Goal: Information Seeking & Learning: Check status

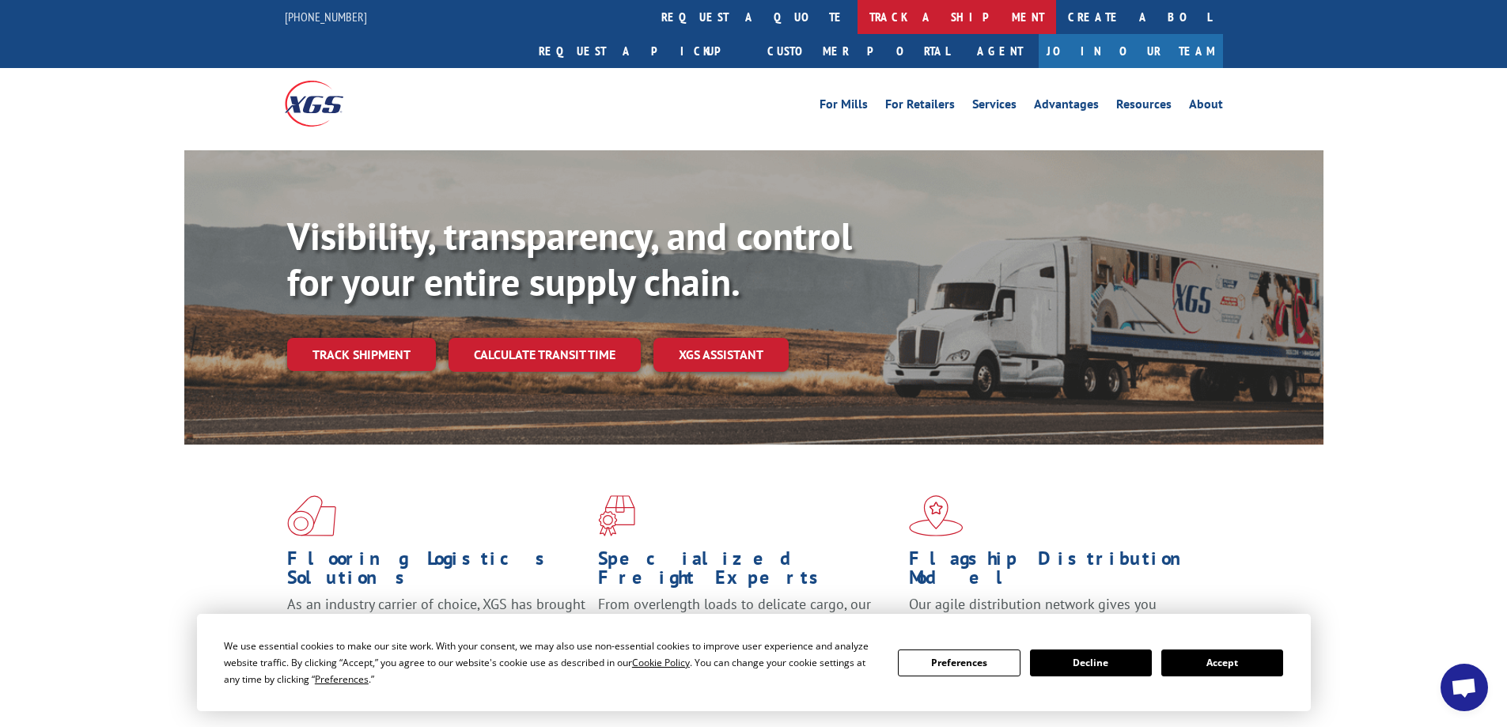
click at [858, 22] on link "track a shipment" at bounding box center [957, 17] width 199 height 34
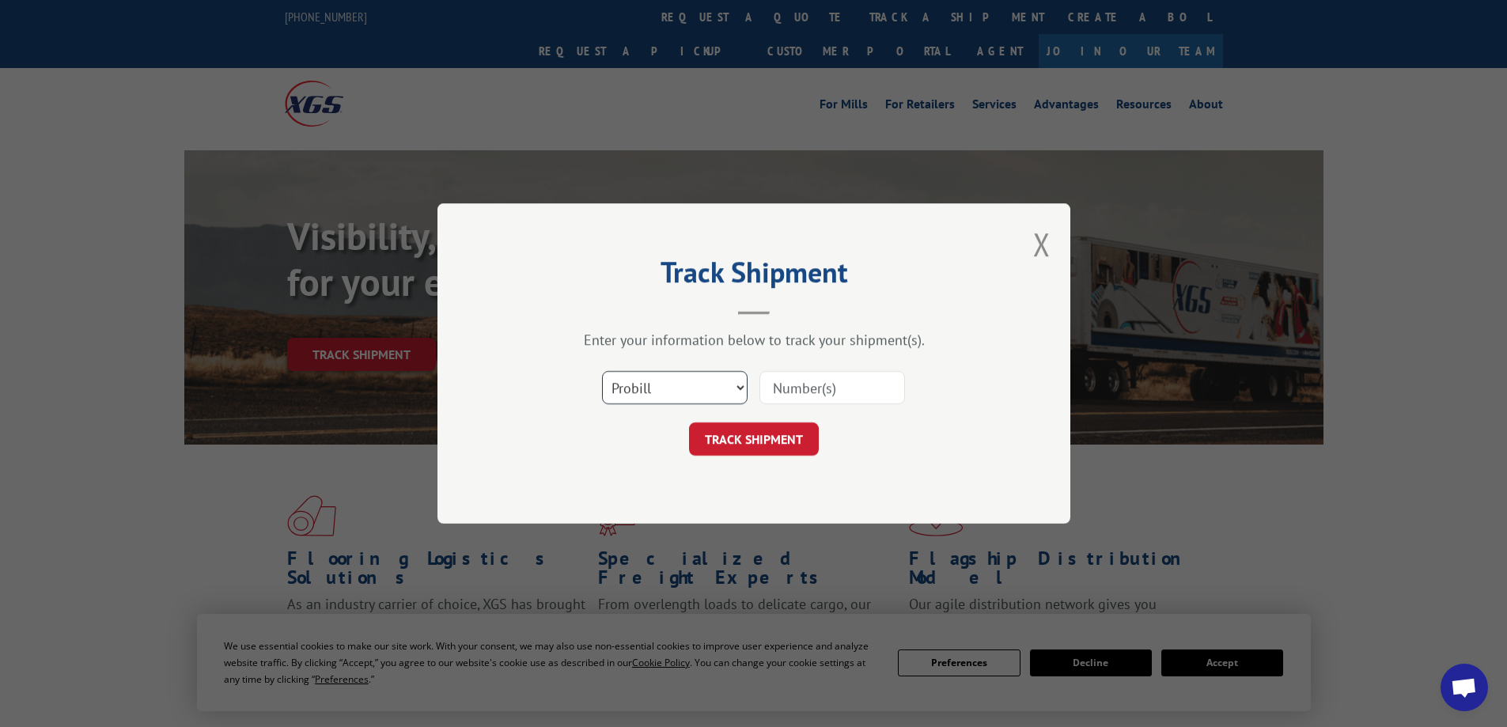
click at [726, 389] on select "Select category... Probill BOL PO" at bounding box center [675, 387] width 146 height 33
select select "bol"
click at [602, 371] on select "Select category... Probill BOL PO" at bounding box center [675, 387] width 146 height 33
click at [813, 387] on input at bounding box center [833, 387] width 146 height 33
type input "54402837"
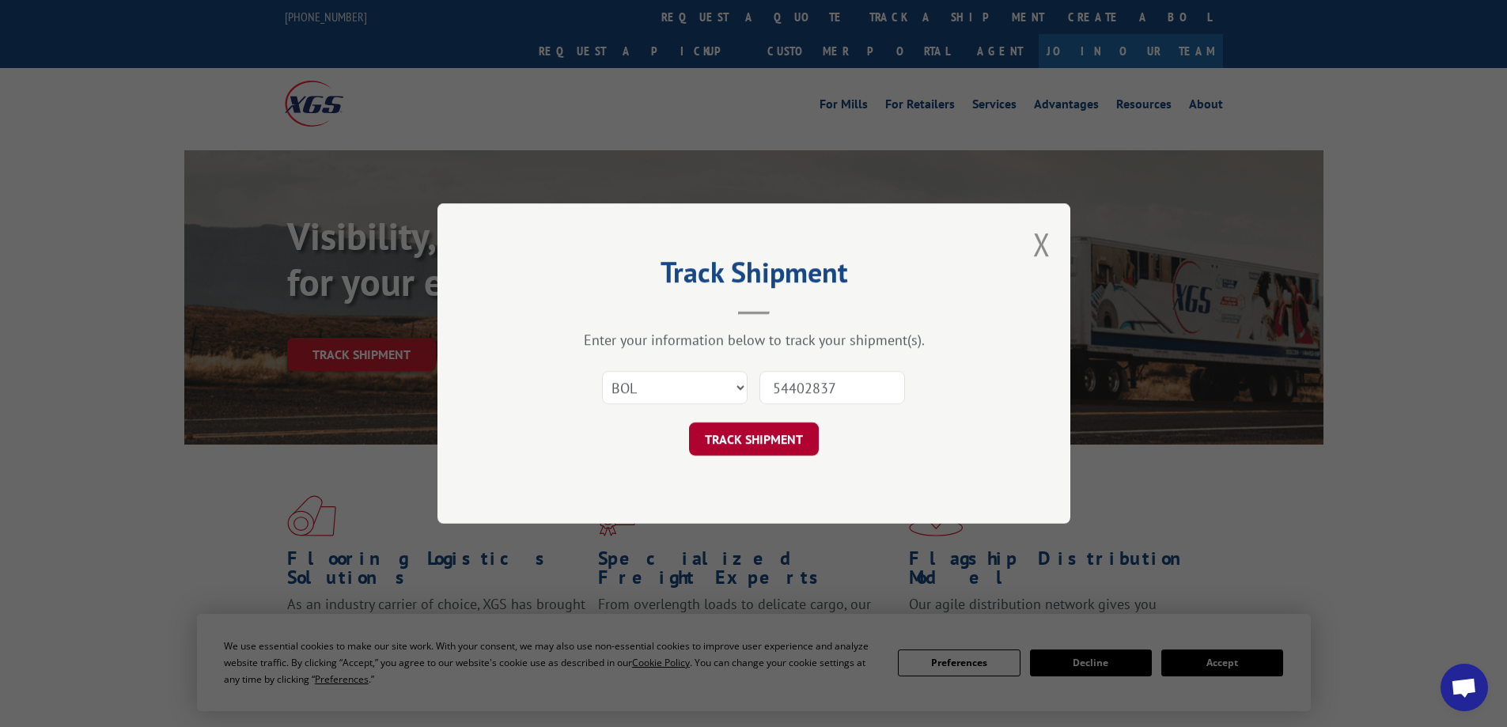
click at [790, 442] on button "TRACK SHIPMENT" at bounding box center [754, 439] width 130 height 33
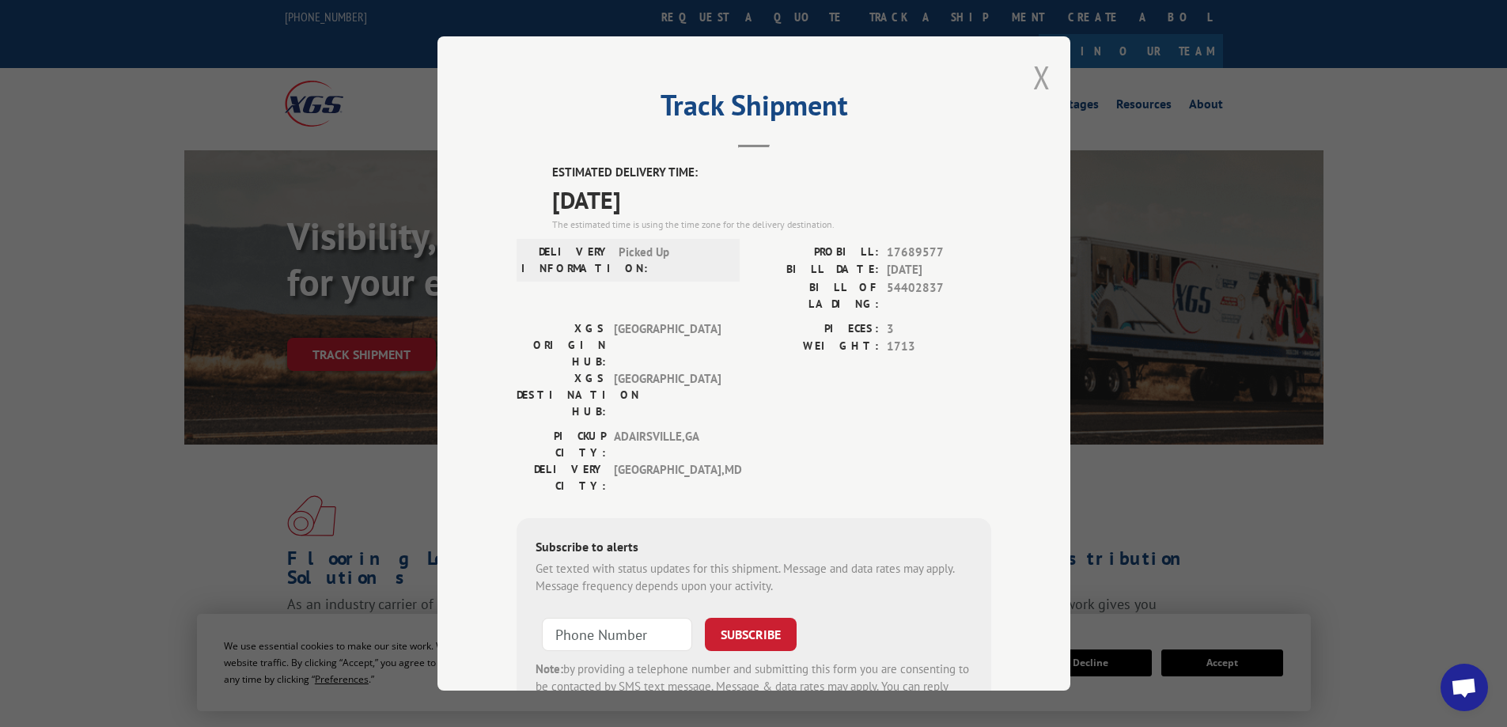
click at [1037, 75] on button "Close modal" at bounding box center [1041, 77] width 17 height 42
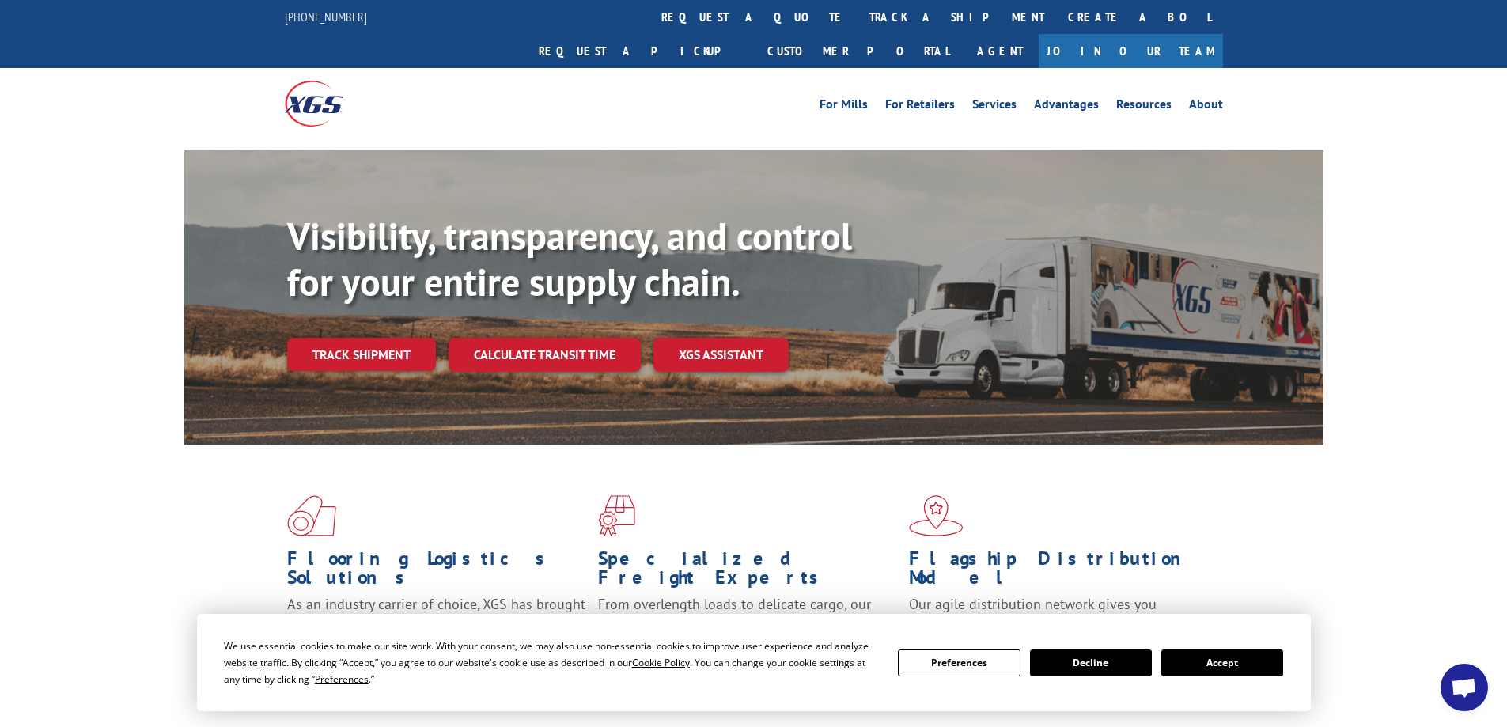
drag, startPoint x: 132, startPoint y: 339, endPoint x: 76, endPoint y: 183, distance: 165.7
click at [132, 339] on div "Visibility, transparency, and control for your entire supply chain. Track shipm…" at bounding box center [753, 312] width 1507 height 325
click at [858, 19] on link "track a shipment" at bounding box center [957, 17] width 199 height 34
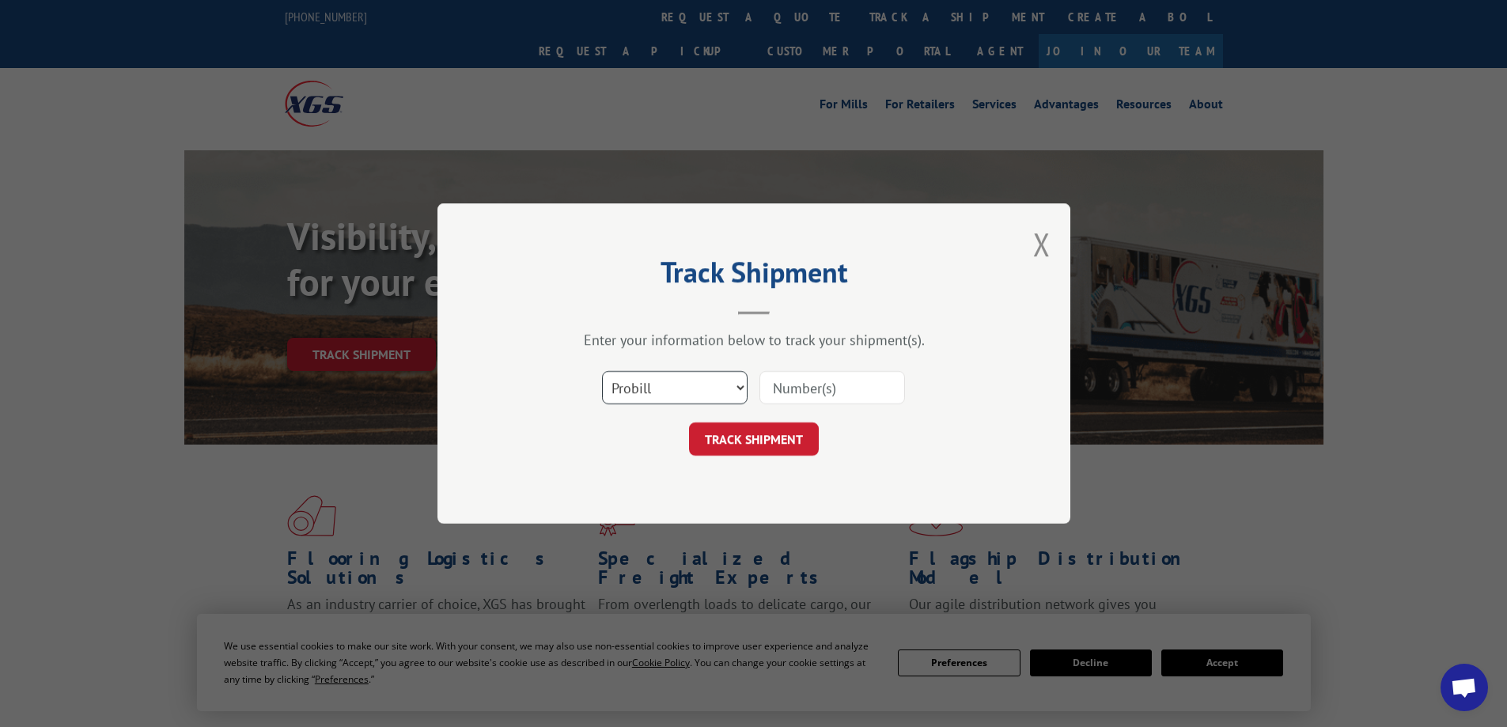
click at [744, 388] on select "Select category... Probill BOL PO" at bounding box center [675, 387] width 146 height 33
select select "bol"
click at [602, 371] on select "Select category... Probill BOL PO" at bounding box center [675, 387] width 146 height 33
click at [774, 396] on input at bounding box center [833, 387] width 146 height 33
type input "54402837"
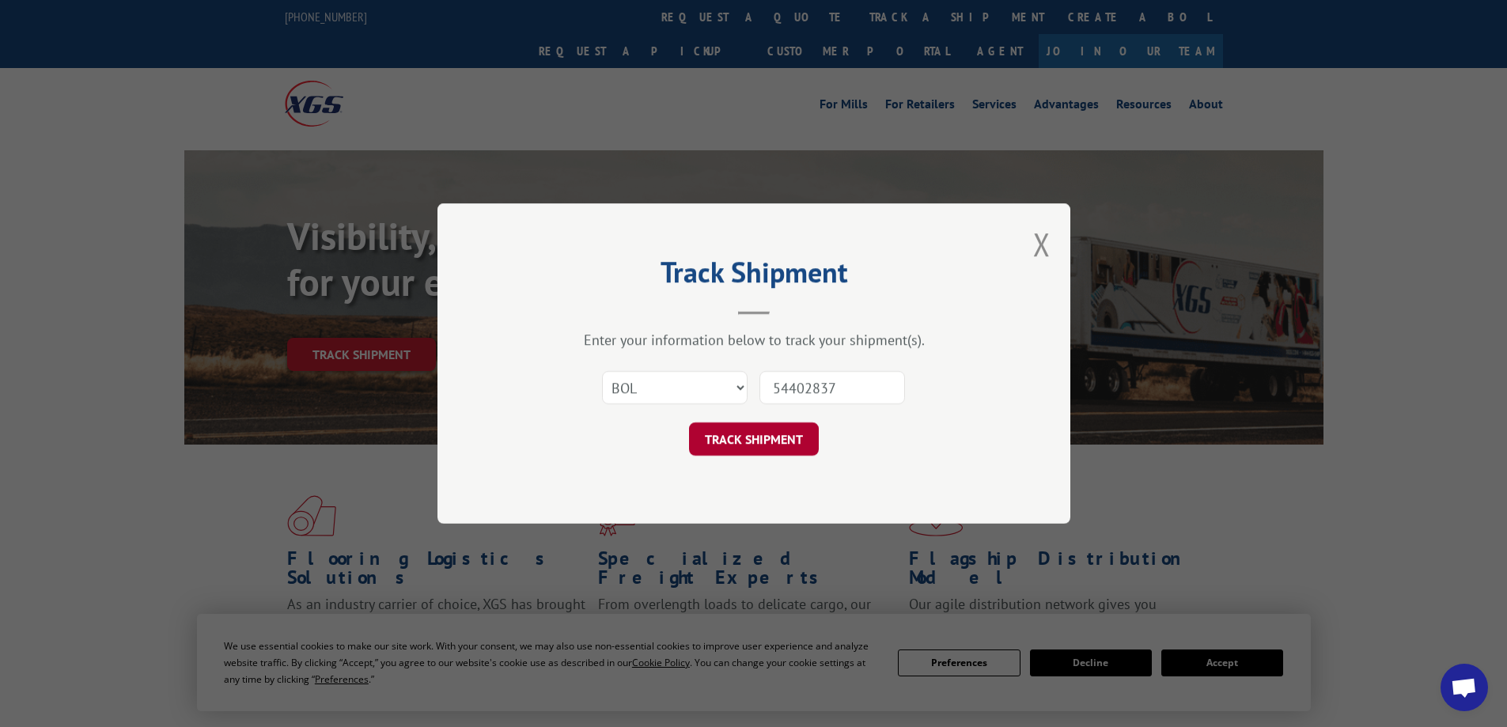
click at [786, 448] on button "TRACK SHIPMENT" at bounding box center [754, 439] width 130 height 33
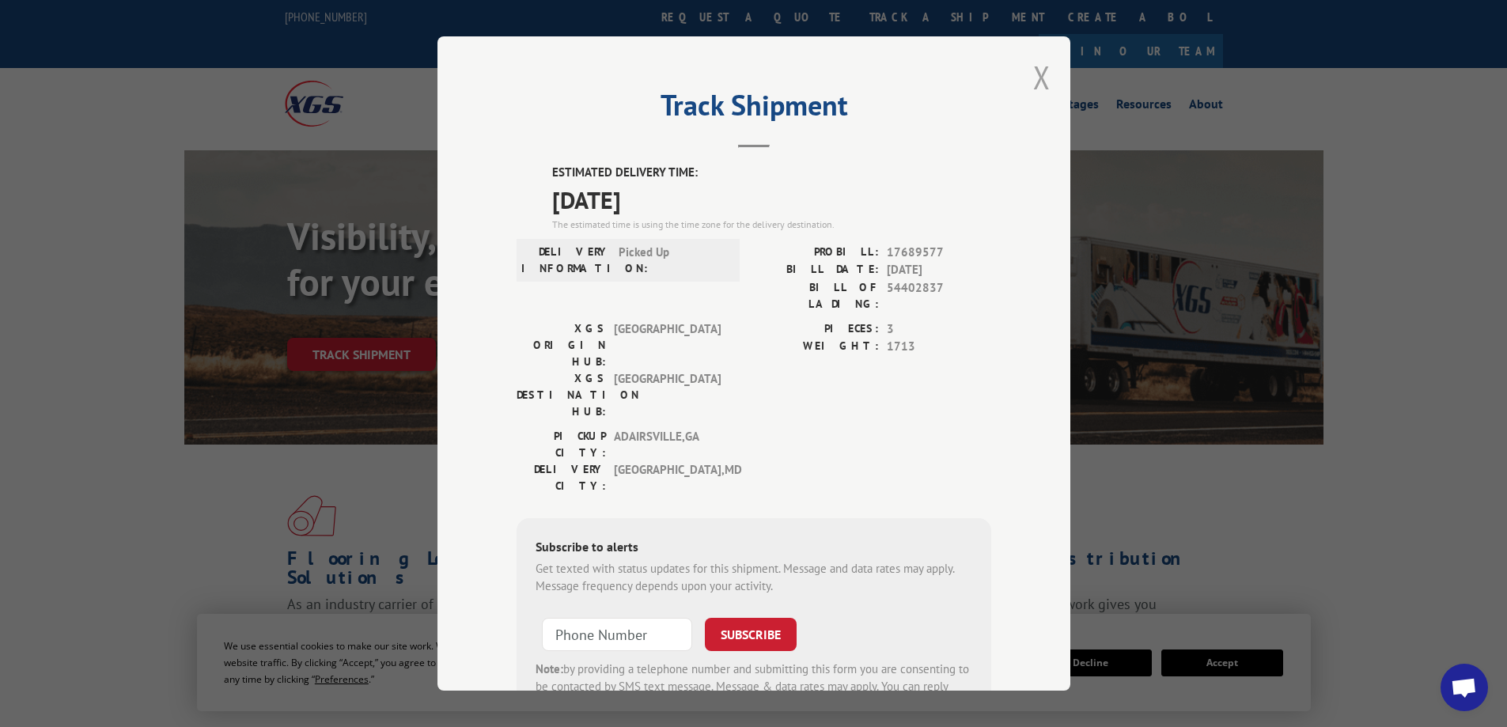
click at [1043, 79] on button "Close modal" at bounding box center [1041, 77] width 17 height 42
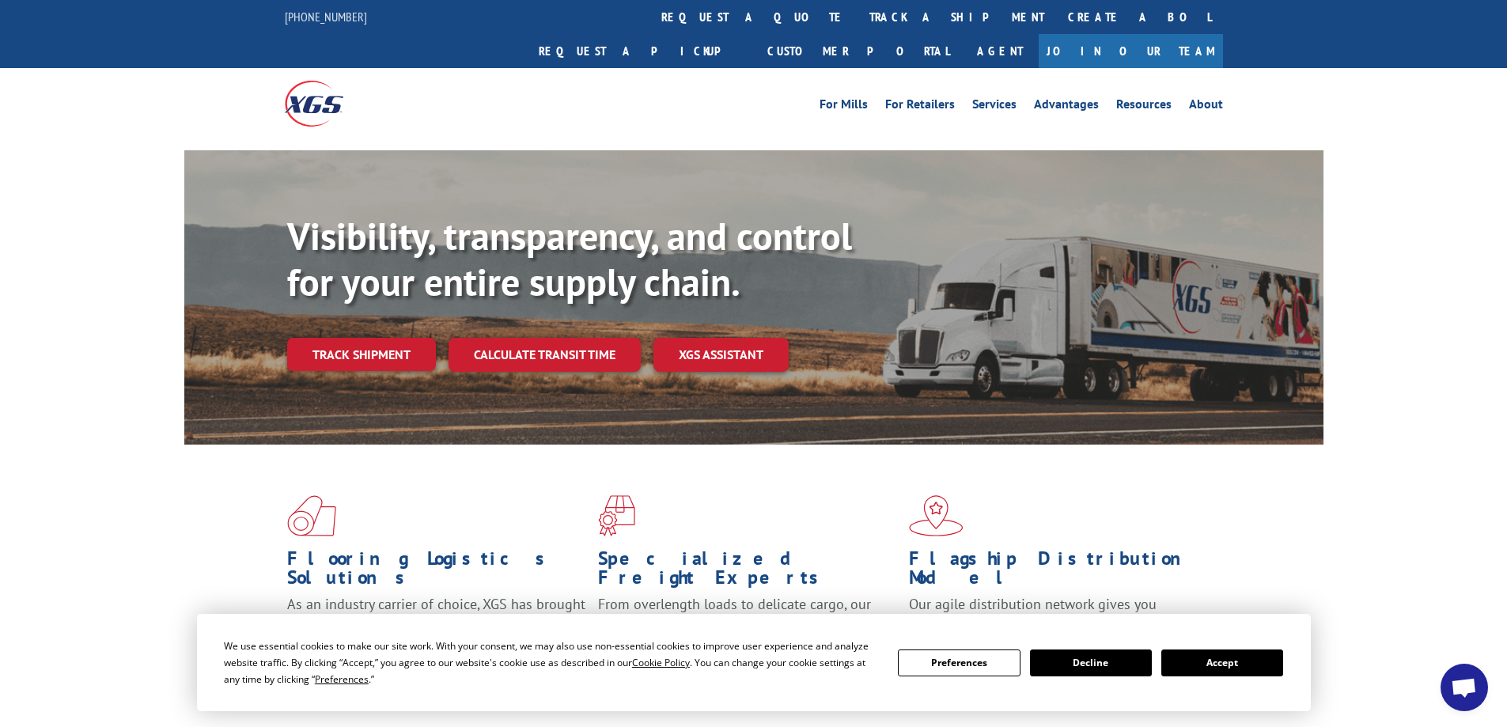
click at [1393, 139] on div at bounding box center [753, 145] width 1507 height 12
